Goal: Navigation & Orientation: Find specific page/section

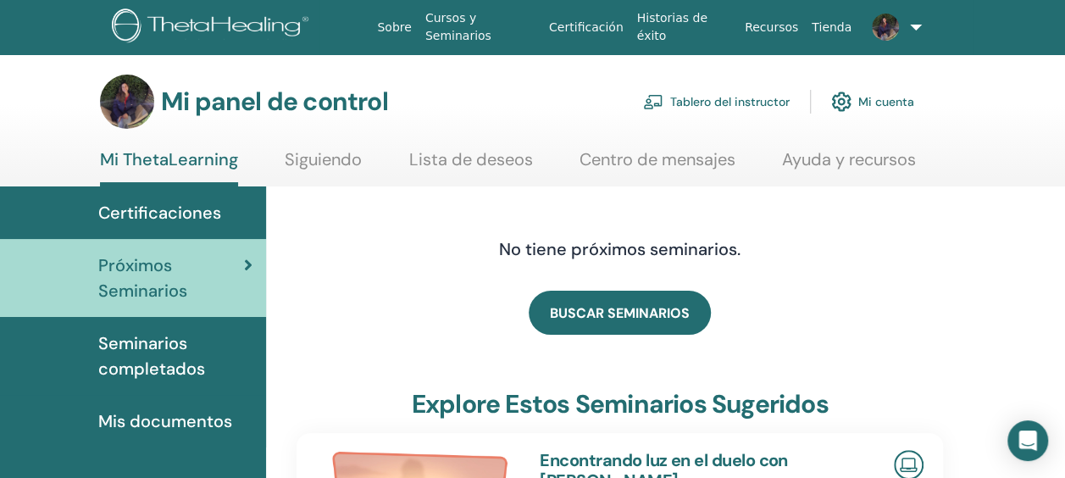
click at [150, 159] on link "Mi ThetaLearning" at bounding box center [169, 167] width 138 height 37
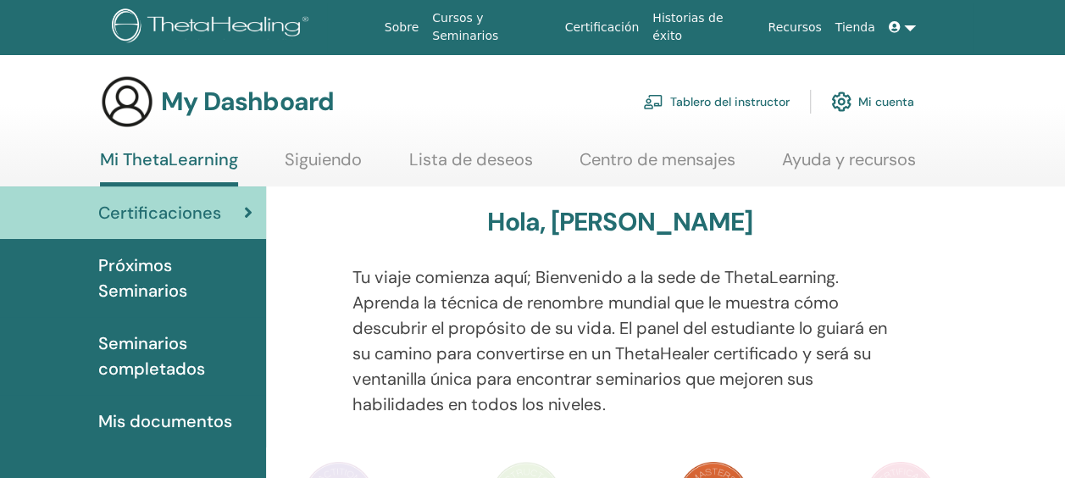
click at [435, 166] on link "Lista de deseos" at bounding box center [471, 165] width 124 height 33
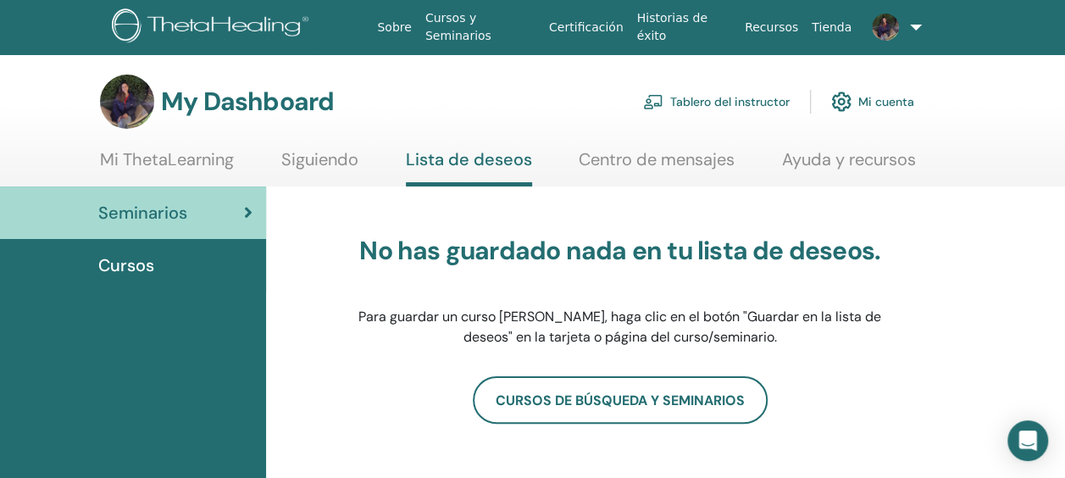
click at [143, 155] on link "Mi ThetaLearning" at bounding box center [167, 165] width 134 height 33
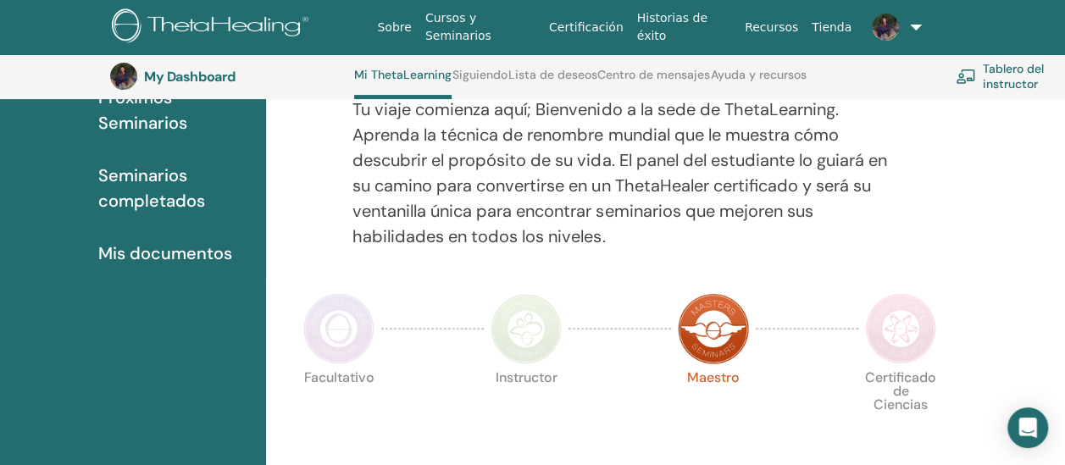
scroll to position [214, 0]
click at [153, 120] on span "Próximos Seminarios" at bounding box center [175, 109] width 154 height 51
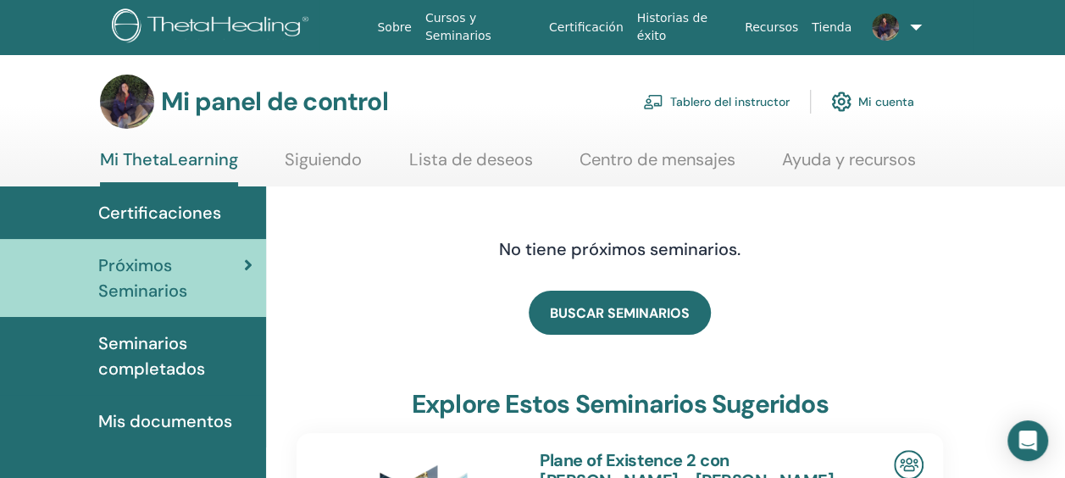
click at [727, 98] on font "Tablero del instructor" at bounding box center [729, 101] width 119 height 15
